Goal: Task Accomplishment & Management: Complete application form

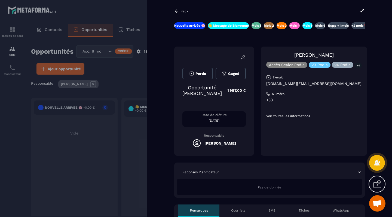
scroll to position [0, 41]
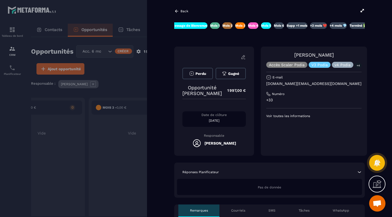
click at [273, 84] on p "[DOMAIN_NAME][EMAIL_ADDRESS][DOMAIN_NAME]" at bounding box center [313, 83] width 95 height 5
drag, startPoint x: 273, startPoint y: 84, endPoint x: 306, endPoint y: 85, distance: 32.9
click at [306, 85] on p "[DOMAIN_NAME][EMAIL_ADDRESS][DOMAIN_NAME]" at bounding box center [313, 83] width 95 height 5
copy p "[DOMAIN_NAME][EMAIL_ADDRESS][DOMAIN_NAME]"
click at [117, 64] on div at bounding box center [196, 108] width 392 height 217
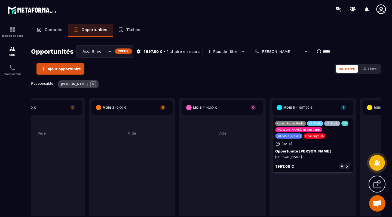
click at [110, 50] on icon "Search for option" at bounding box center [109, 51] width 5 height 5
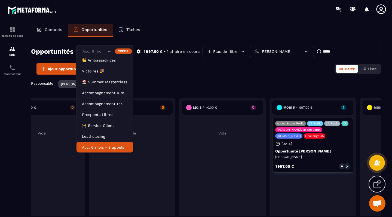
scroll to position [3, 0]
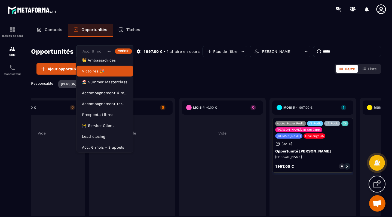
click at [100, 72] on p "Victoires 🎉" at bounding box center [105, 70] width 46 height 5
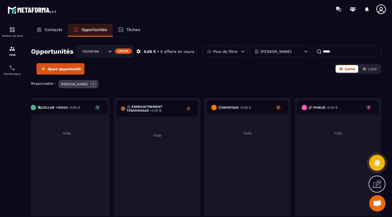
scroll to position [0, 188]
click at [65, 67] on span "Ajout opportunité" at bounding box center [64, 68] width 33 height 5
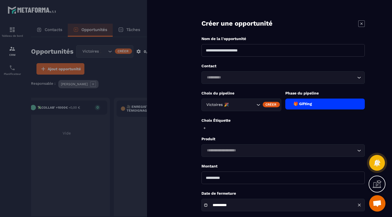
click at [236, 80] on input "Search for option" at bounding box center [280, 78] width 151 height 6
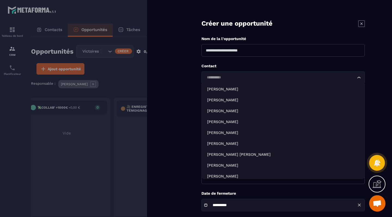
paste input "**********"
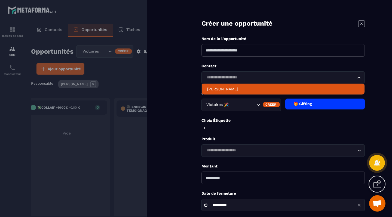
click at [237, 90] on p "[PERSON_NAME]" at bounding box center [283, 88] width 152 height 5
type input "**********"
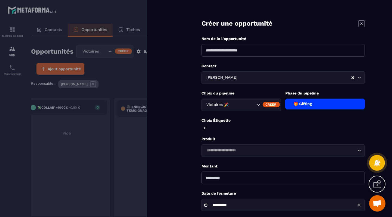
click at [221, 48] on input at bounding box center [282, 50] width 163 height 13
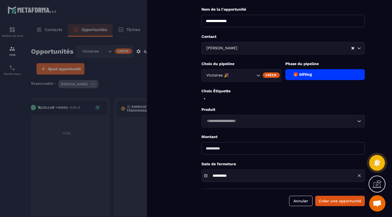
scroll to position [29, 0]
type input "**********"
click at [300, 76] on div "🎁 Gifting" at bounding box center [325, 74] width 80 height 11
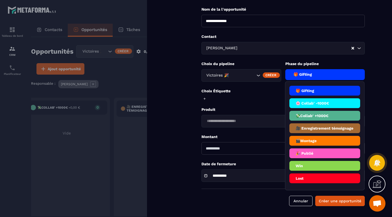
click at [311, 111] on li "🌸 Collab' -1000€" at bounding box center [324, 116] width 71 height 10
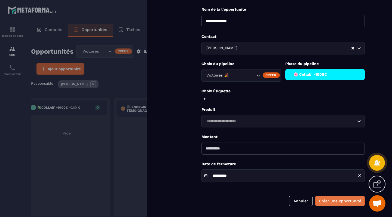
click at [340, 199] on button "Créer une opportunité" at bounding box center [340, 201] width 50 height 10
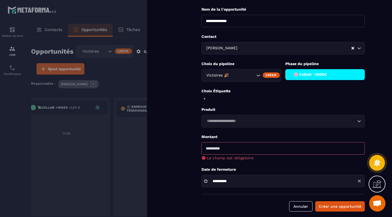
click at [216, 146] on input "number" at bounding box center [282, 148] width 163 height 13
type input "****"
click at [332, 205] on button "Créer une opportunité" at bounding box center [340, 206] width 50 height 10
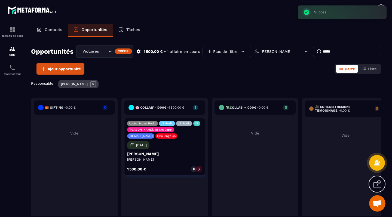
scroll to position [0, 0]
click at [327, 50] on input "*****" at bounding box center [347, 51] width 68 height 11
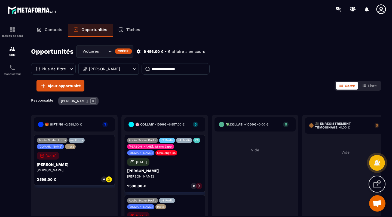
click at [123, 65] on div "[PERSON_NAME]" at bounding box center [108, 68] width 60 height 11
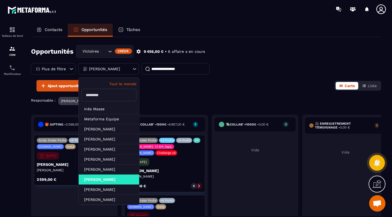
click at [59, 158] on div "[DATE]" at bounding box center [48, 156] width 22 height 8
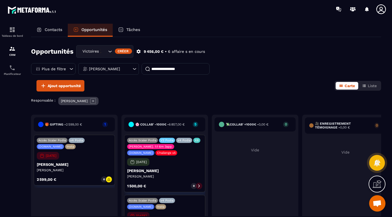
click at [109, 54] on icon "Search for option" at bounding box center [109, 51] width 5 height 5
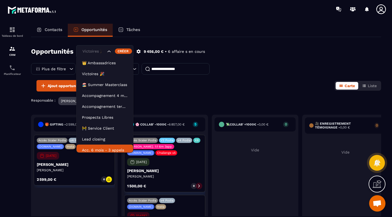
scroll to position [3, 0]
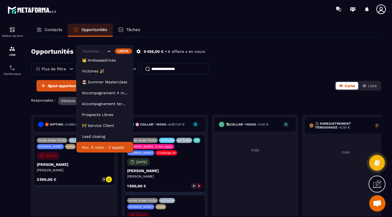
click at [95, 148] on p "Acc. 6 mois - 3 appels" at bounding box center [105, 146] width 46 height 5
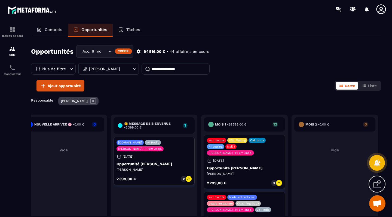
scroll to position [0, 13]
